Goal: Transaction & Acquisition: Purchase product/service

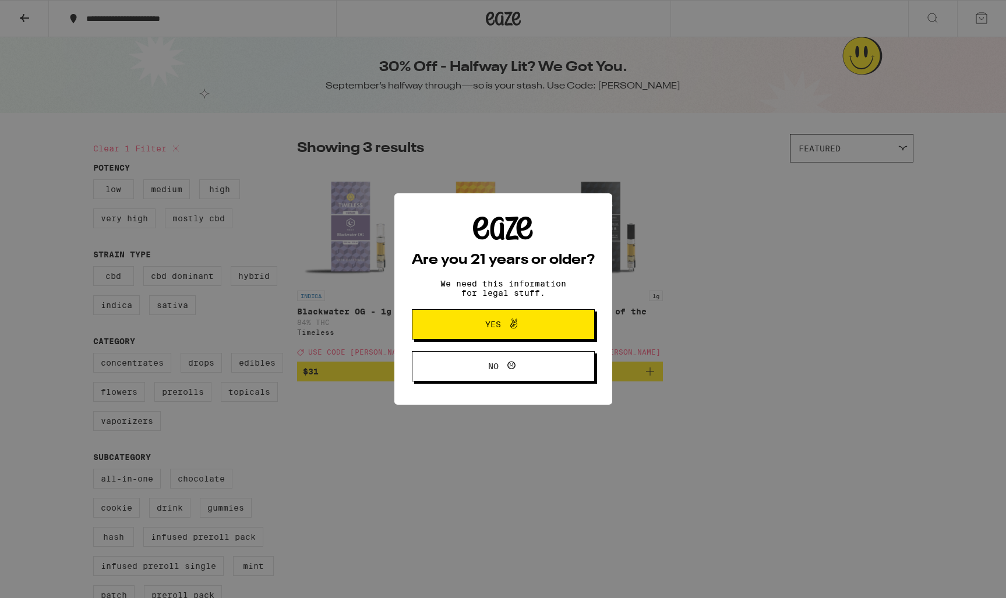
click at [514, 323] on icon at bounding box center [513, 324] width 7 height 10
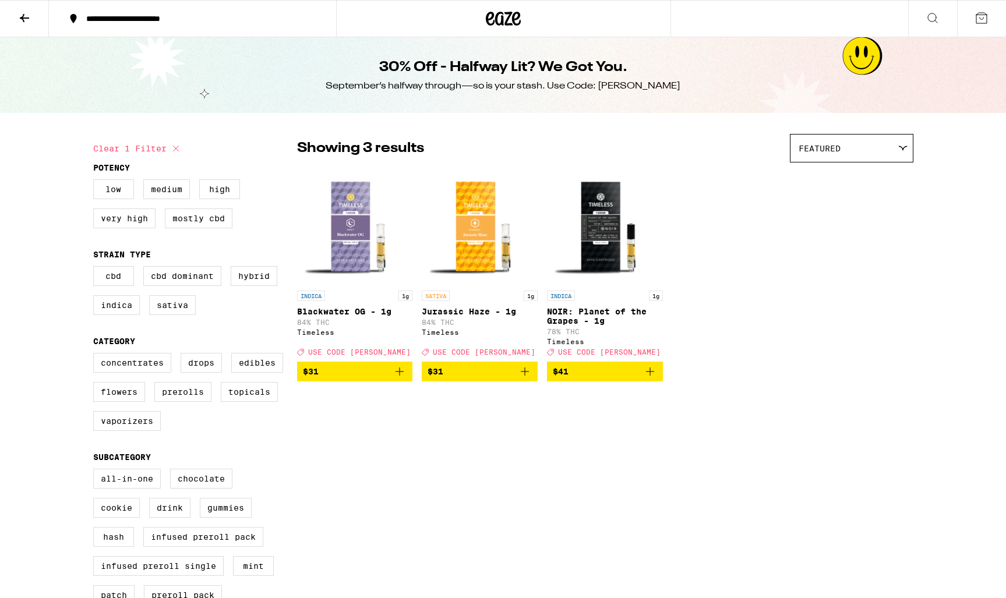
click at [502, 13] on icon at bounding box center [503, 19] width 17 height 14
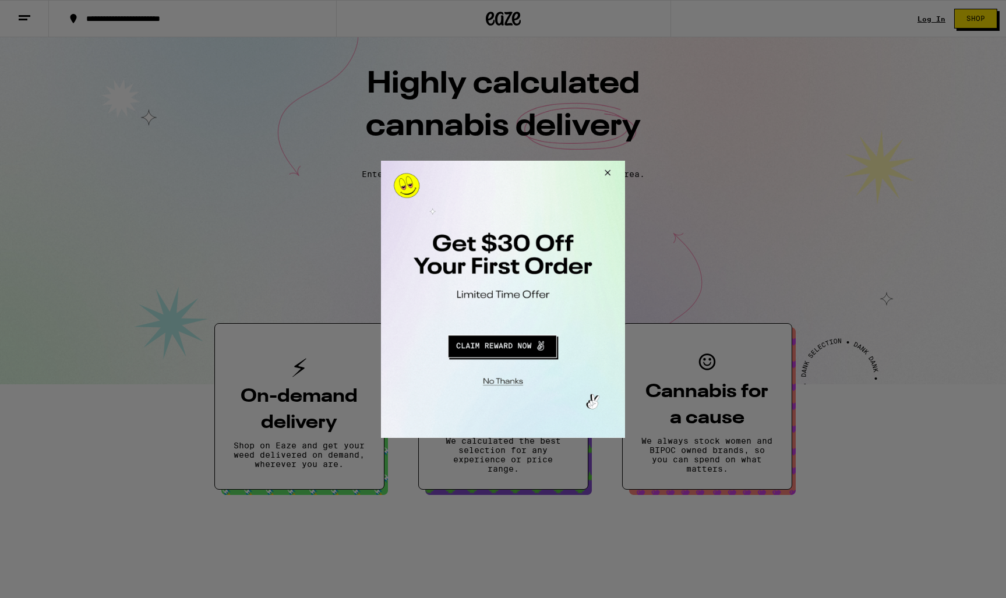
click at [504, 375] on button "Close Modal" at bounding box center [501, 380] width 237 height 18
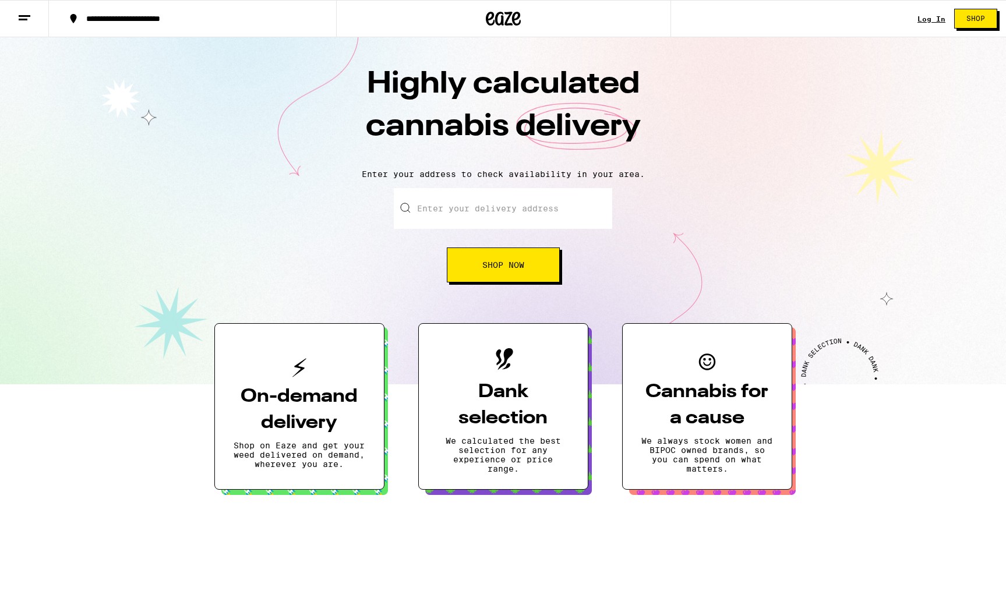
click at [930, 20] on link "Log In" at bounding box center [932, 19] width 28 height 8
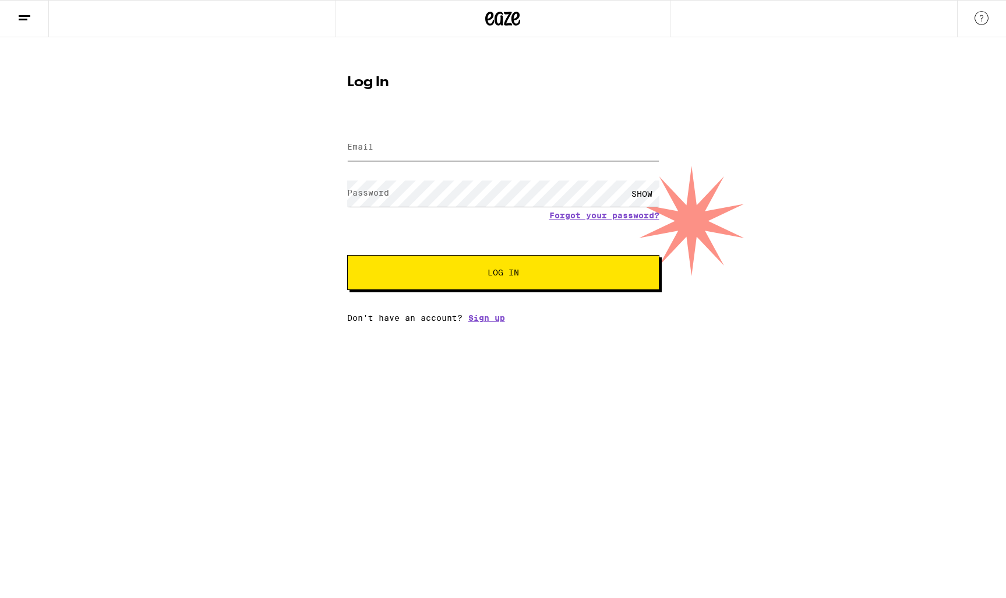
type input "[PERSON_NAME][EMAIL_ADDRESS][PERSON_NAME][DOMAIN_NAME]"
click at [503, 274] on button "Log In" at bounding box center [503, 272] width 312 height 35
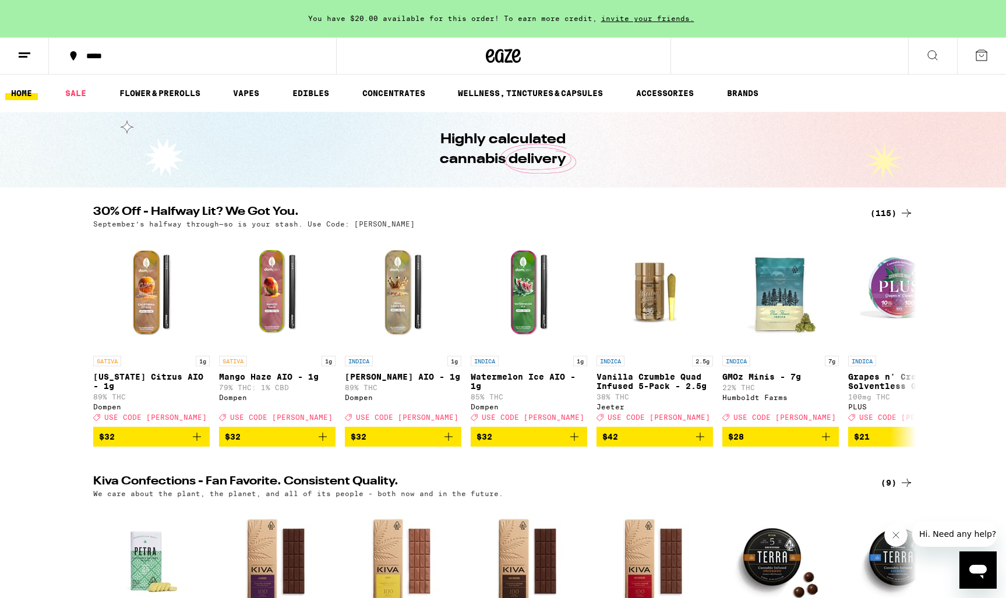
click at [888, 214] on div "(115)" at bounding box center [891, 213] width 43 height 14
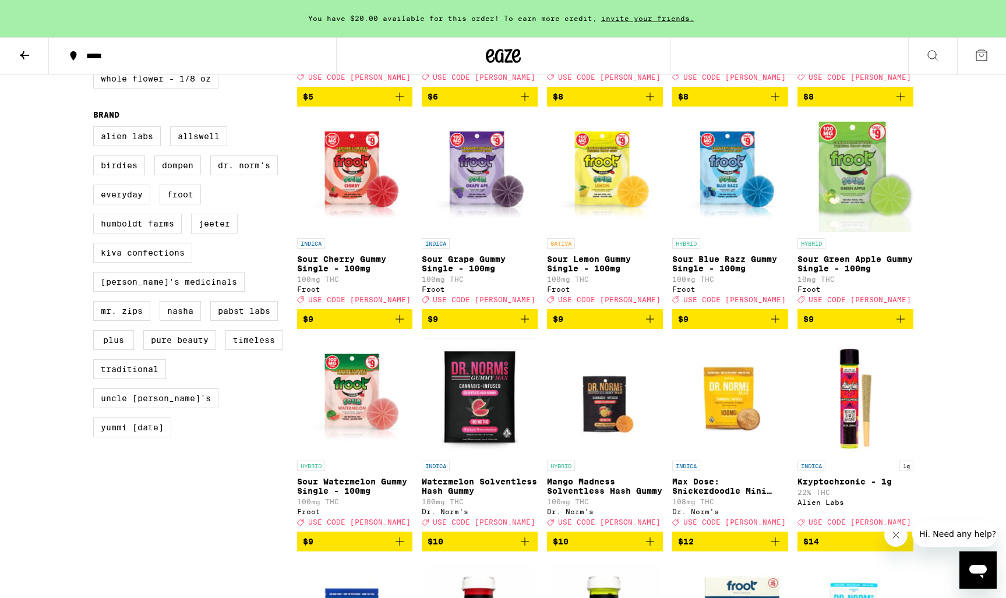
scroll to position [779, 0]
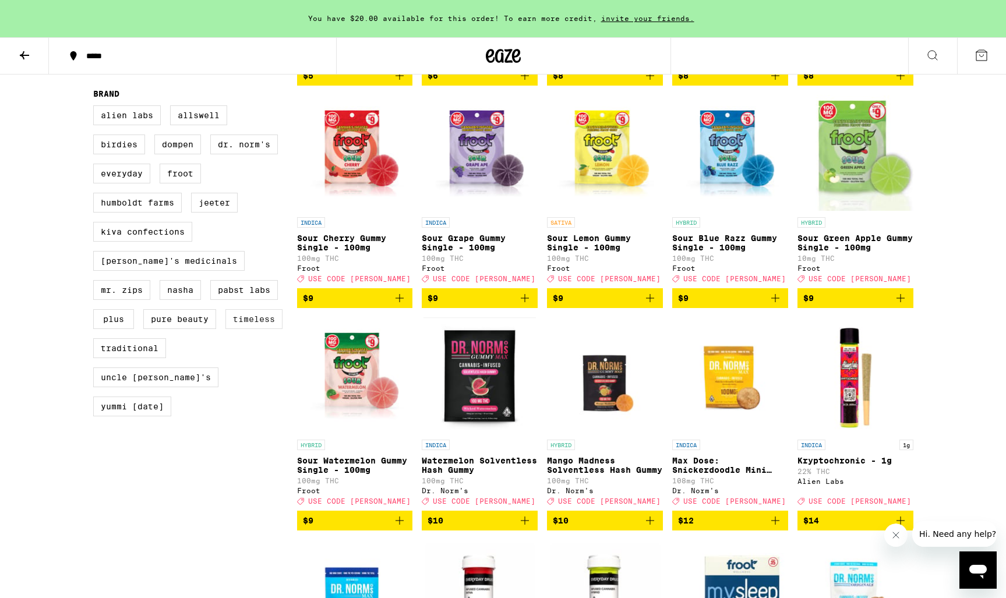
click at [225, 329] on label "Timeless" at bounding box center [253, 319] width 57 height 20
click at [96, 108] on input "Timeless" at bounding box center [96, 107] width 1 height 1
checkbox input "true"
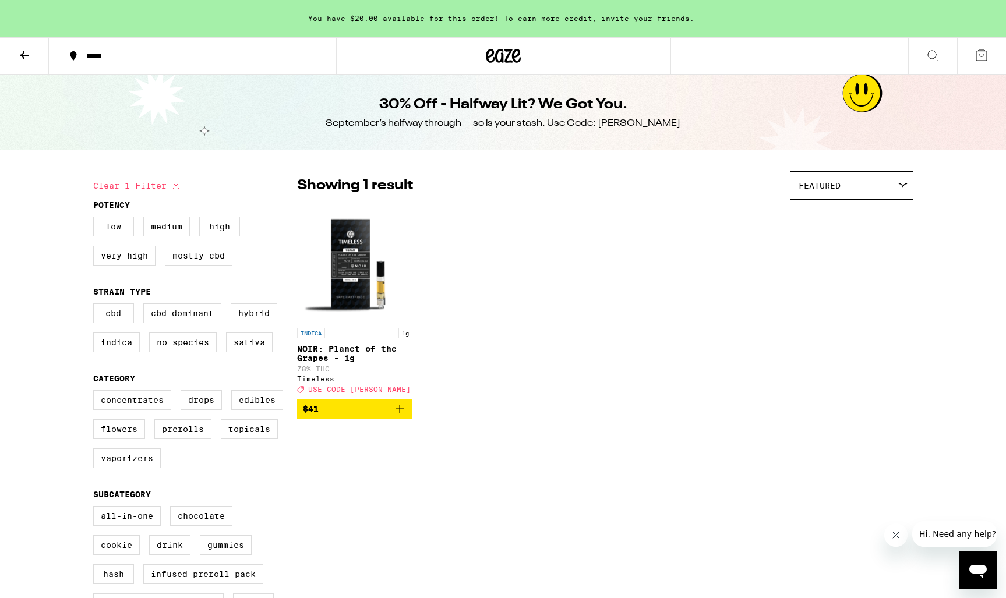
click at [932, 54] on icon at bounding box center [933, 55] width 14 height 14
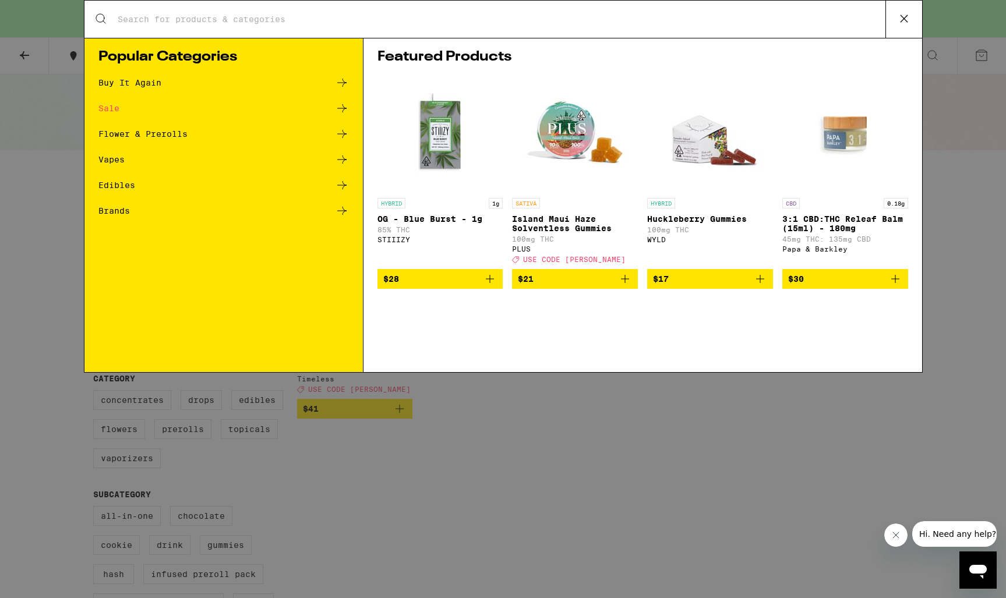
click at [391, 28] on div "Search for Products" at bounding box center [503, 19] width 838 height 37
click at [199, 22] on input "Search for Products" at bounding box center [501, 19] width 768 height 10
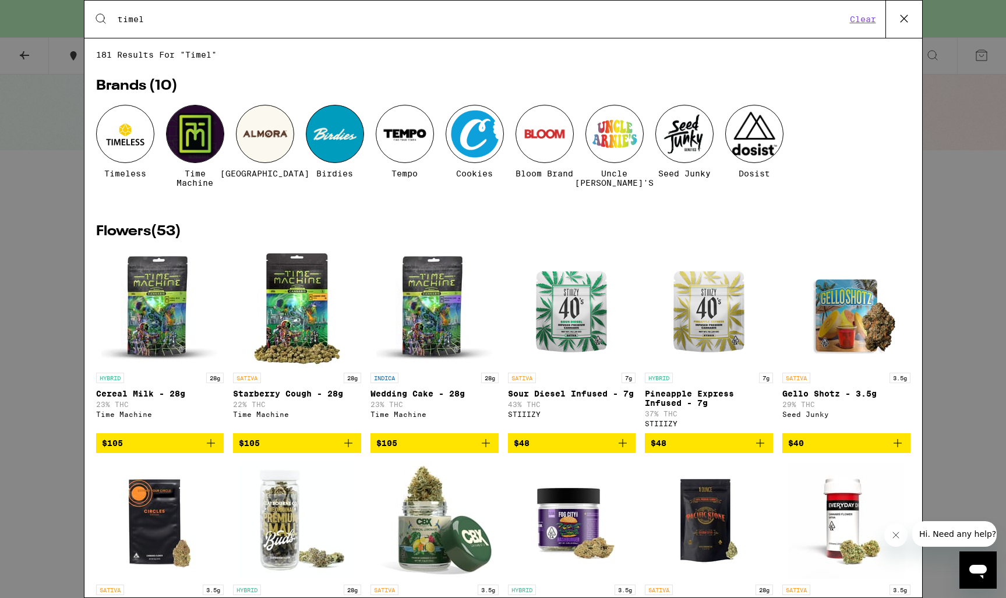
type input "timel"
click at [115, 129] on div at bounding box center [125, 134] width 58 height 58
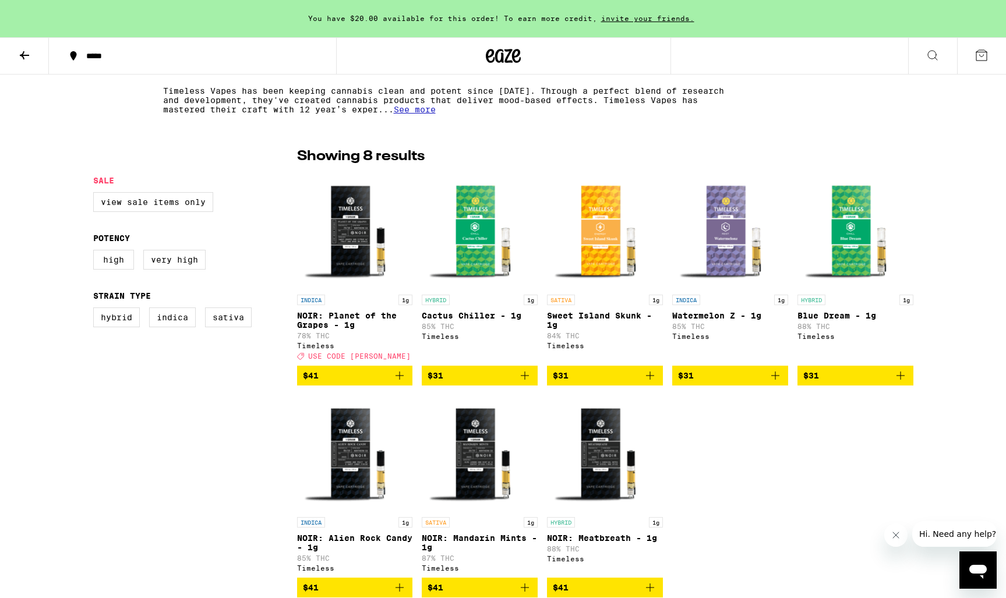
scroll to position [238, 0]
click at [888, 360] on div "HYBRID 1g Blue Dream - 1g 88% THC Timeless" at bounding box center [856, 327] width 116 height 65
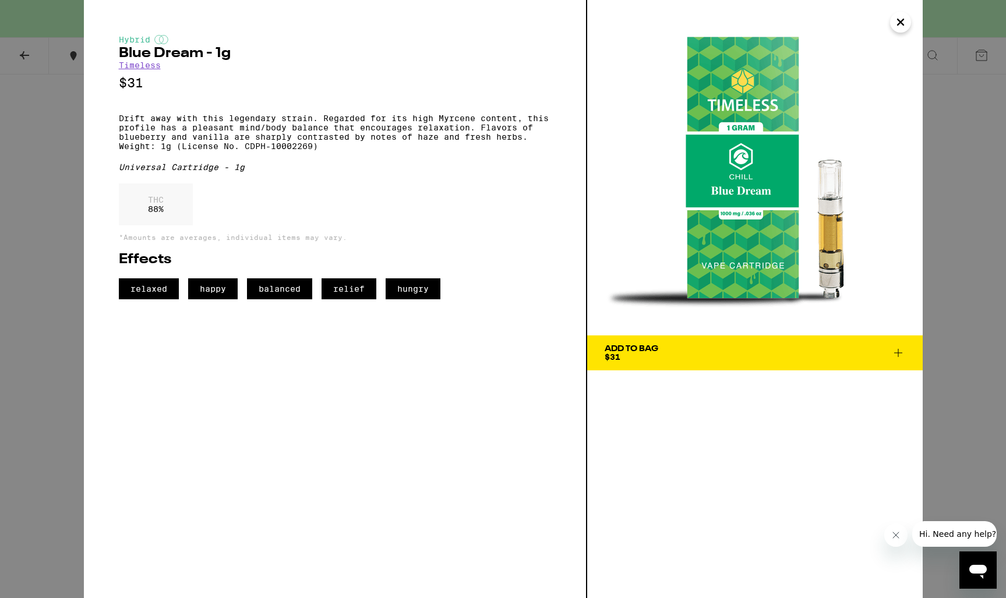
click at [897, 22] on icon "Close" at bounding box center [901, 21] width 14 height 17
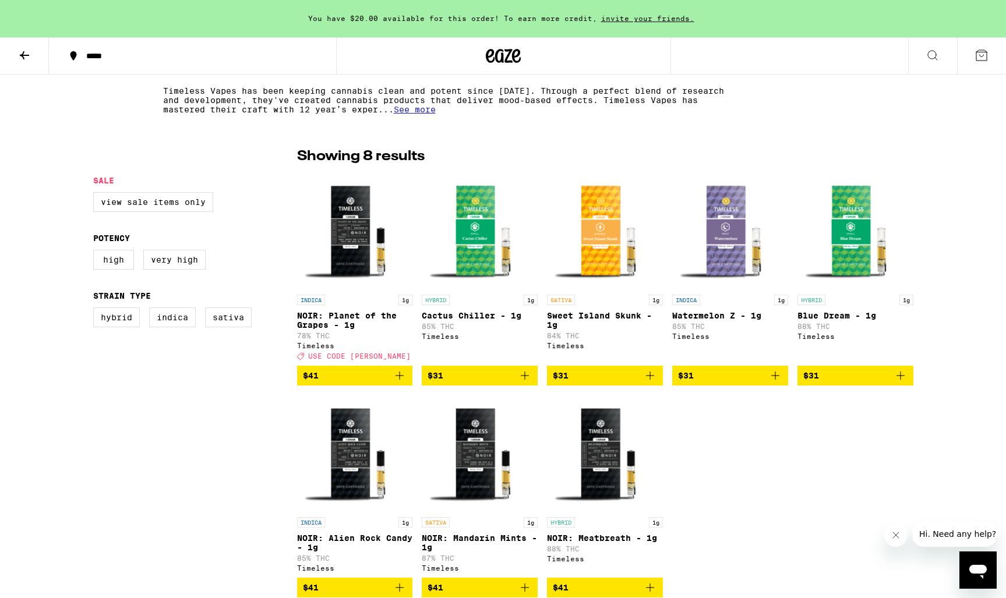
click at [481, 225] on img "Open page for Cactus Chiller - 1g from Timeless" at bounding box center [480, 230] width 116 height 117
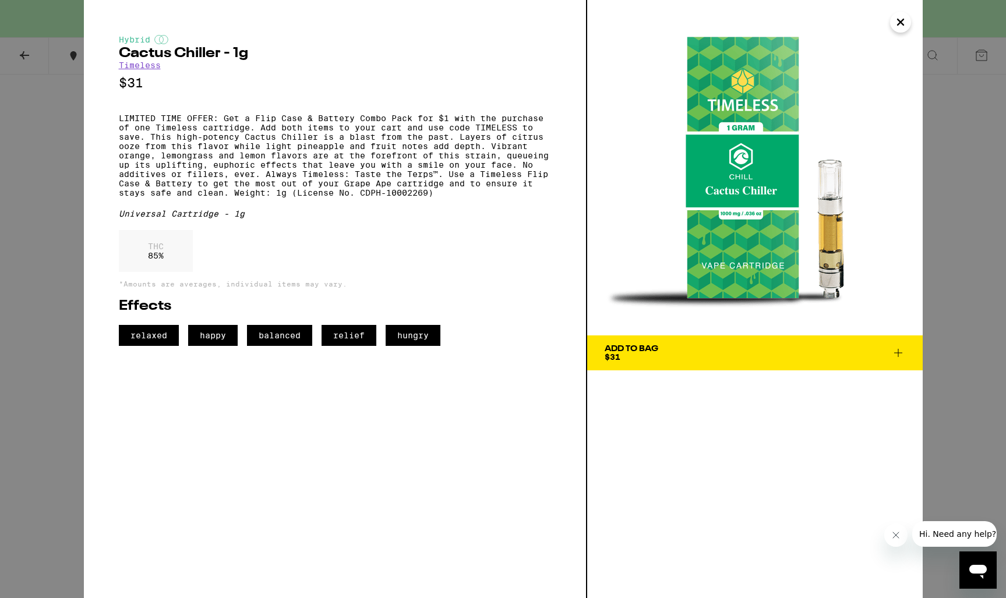
click at [902, 23] on icon "Close" at bounding box center [901, 21] width 14 height 17
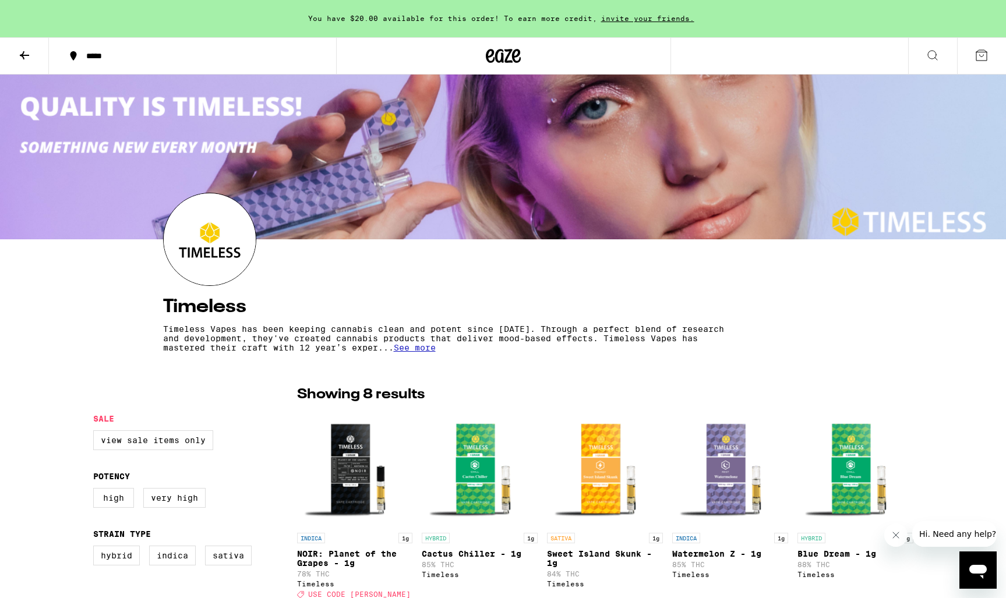
click at [936, 50] on icon at bounding box center [933, 55] width 14 height 14
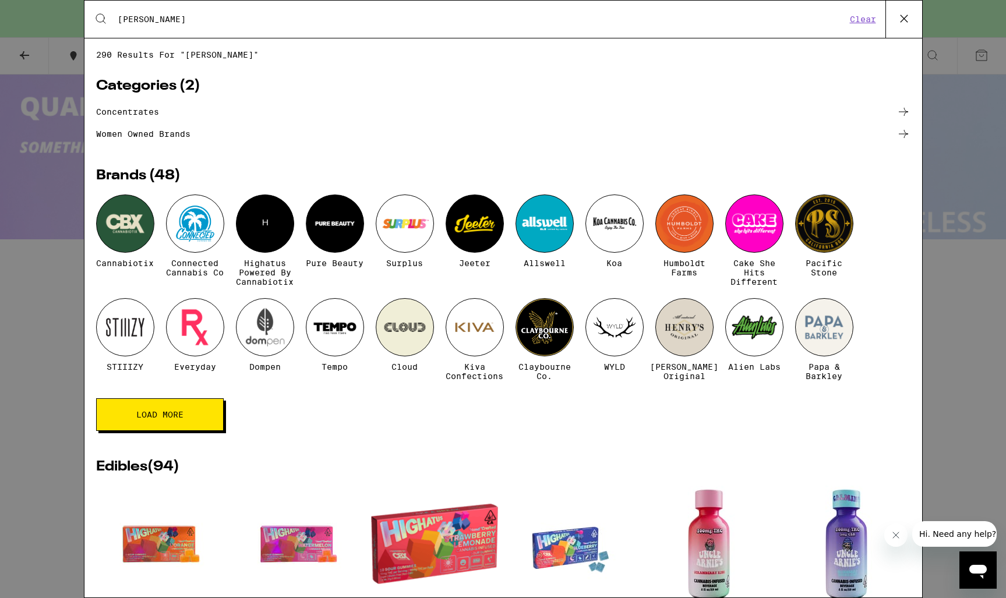
type input "[PERSON_NAME]"
click at [909, 24] on icon at bounding box center [903, 18] width 17 height 17
